Goal: Task Accomplishment & Management: Use online tool/utility

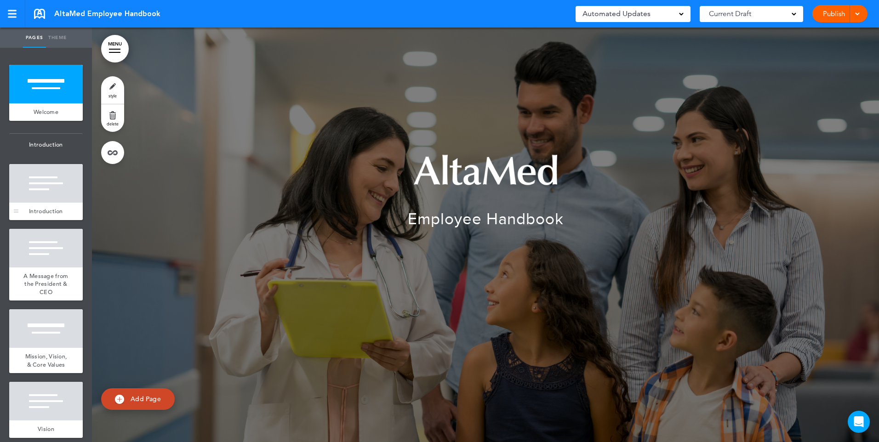
drag, startPoint x: 0, startPoint y: 0, endPoint x: 40, endPoint y: 180, distance: 184.2
click at [28, 91] on div at bounding box center [46, 84] width 74 height 39
click at [40, 183] on div at bounding box center [46, 183] width 74 height 39
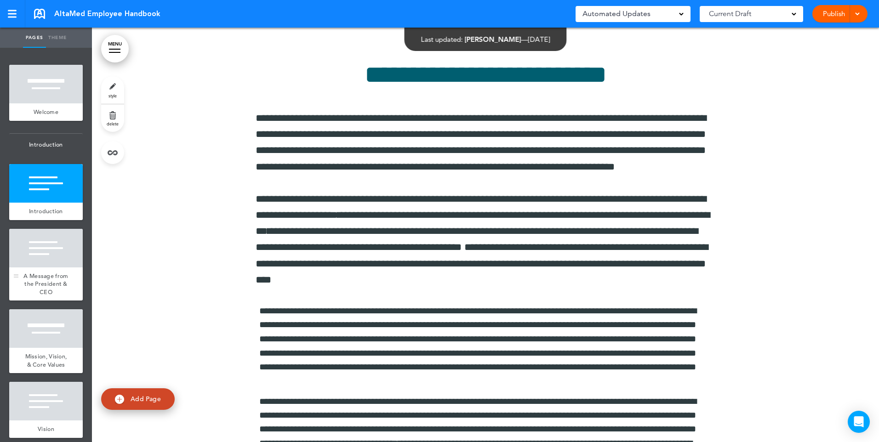
click at [45, 263] on div at bounding box center [46, 248] width 74 height 39
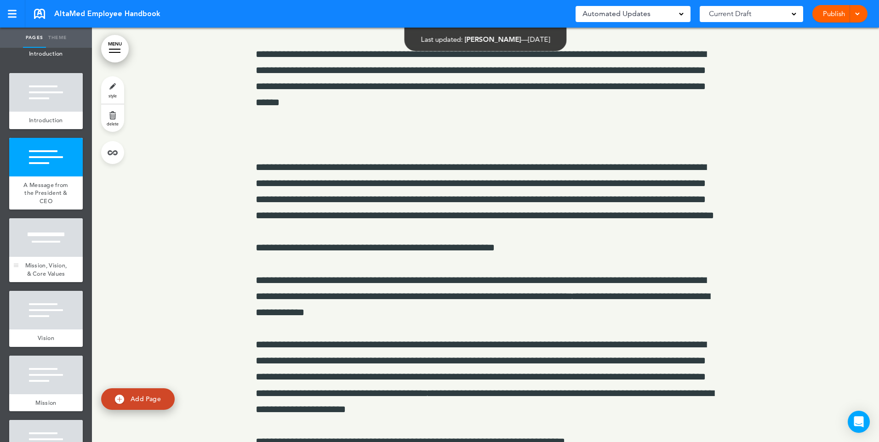
scroll to position [92, 0]
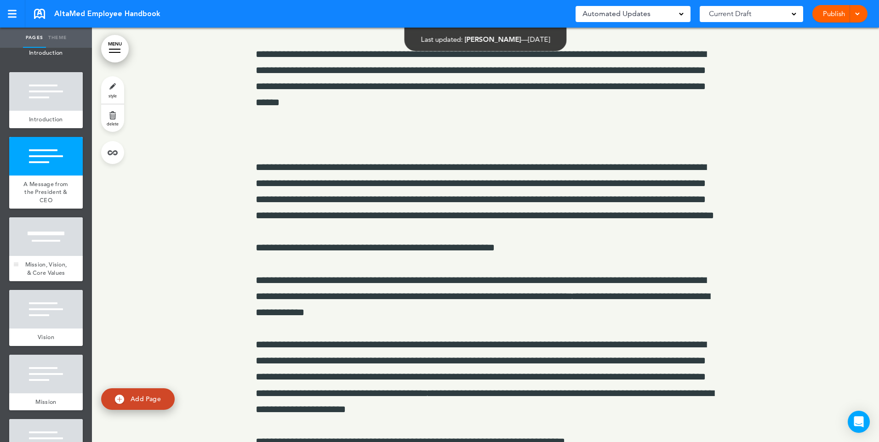
click at [45, 239] on div at bounding box center [46, 236] width 74 height 39
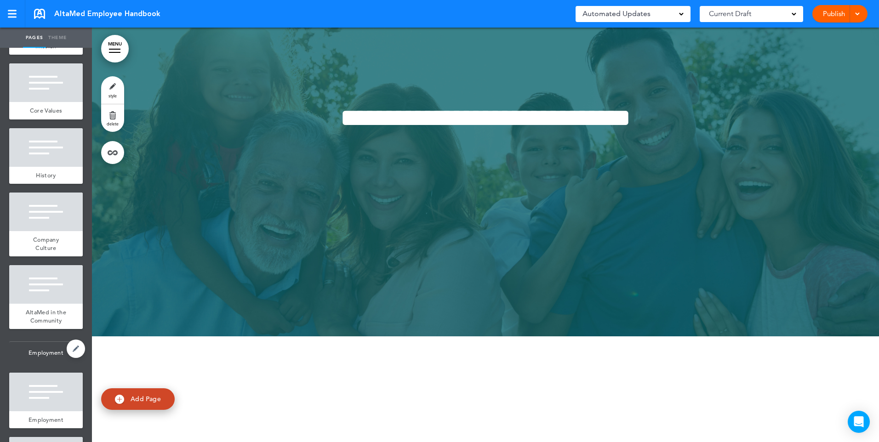
scroll to position [597, 0]
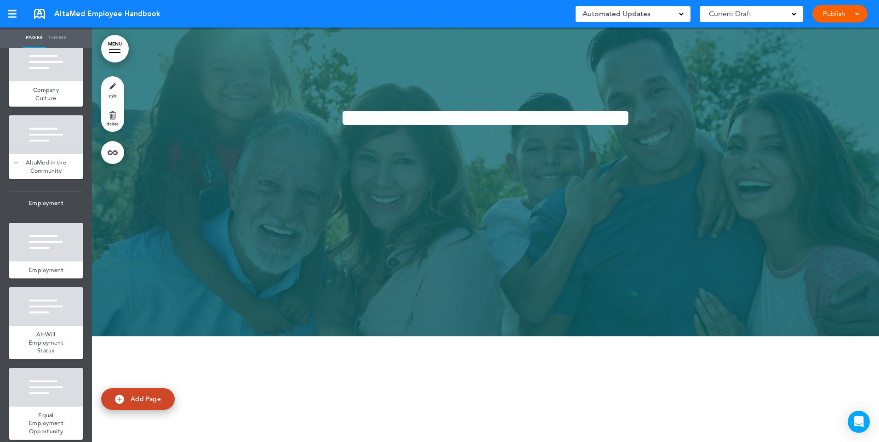
click at [28, 154] on div at bounding box center [46, 134] width 74 height 39
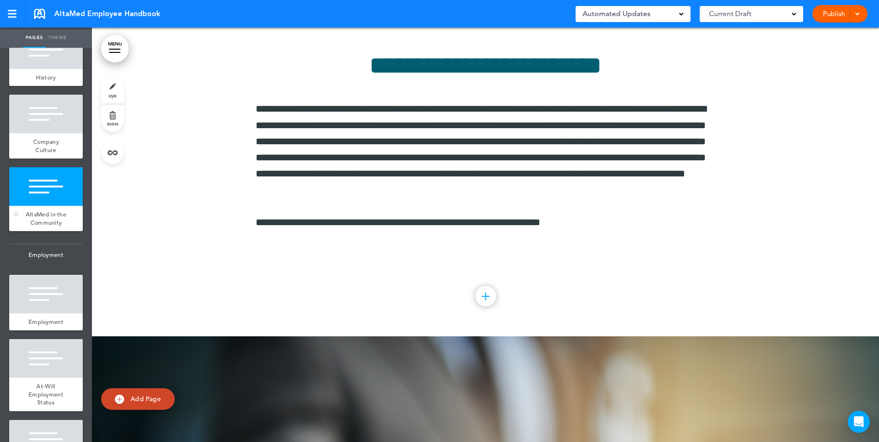
scroll to position [552, 0]
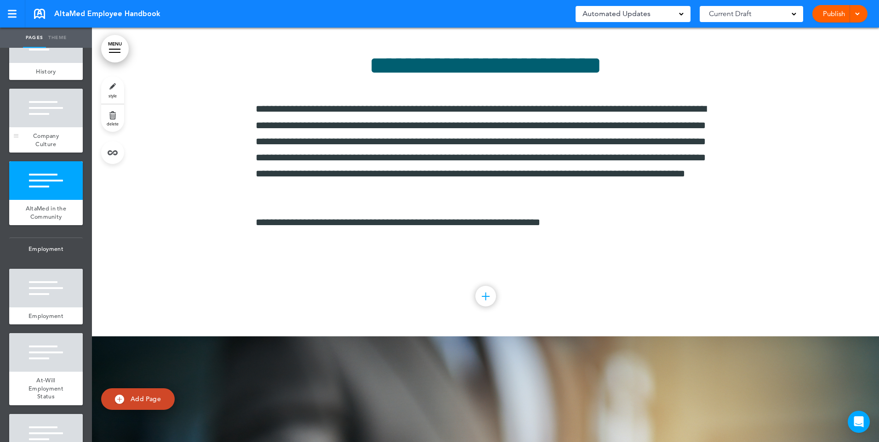
click at [38, 127] on div at bounding box center [46, 108] width 74 height 39
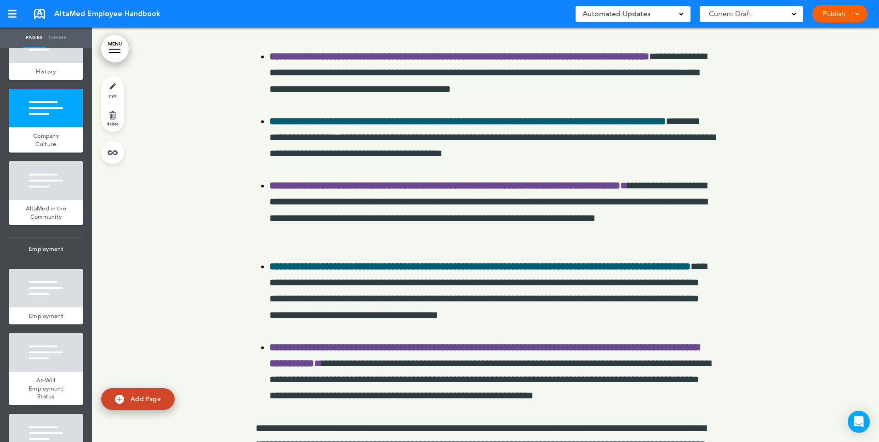
scroll to position [4222, 0]
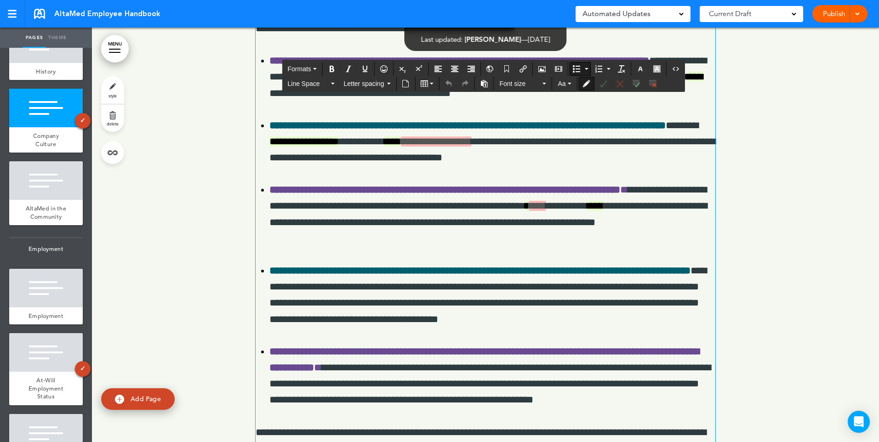
click at [538, 166] on li "**********" at bounding box center [492, 142] width 446 height 49
drag, startPoint x: 548, startPoint y: 263, endPoint x: 391, endPoint y: 265, distance: 156.7
click at [391, 166] on li "**********" at bounding box center [492, 142] width 446 height 49
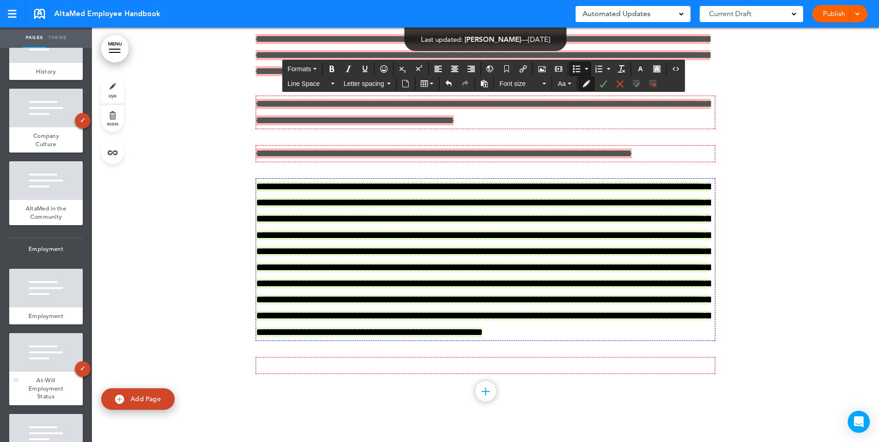
scroll to position [6979, 0]
click at [193, 225] on div at bounding box center [485, 189] width 787 height 483
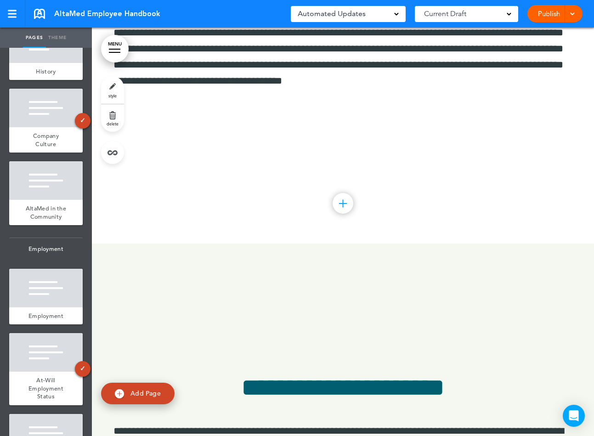
scroll to position [61884, 0]
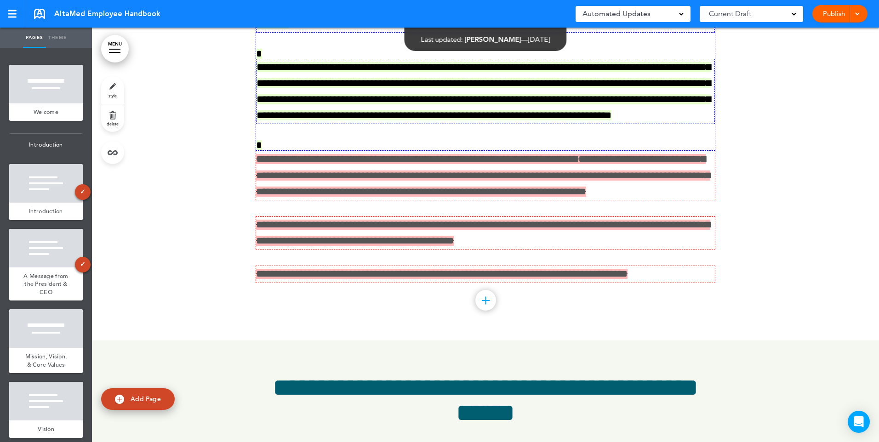
scroll to position [12869, 0]
